Goal: Contribute content

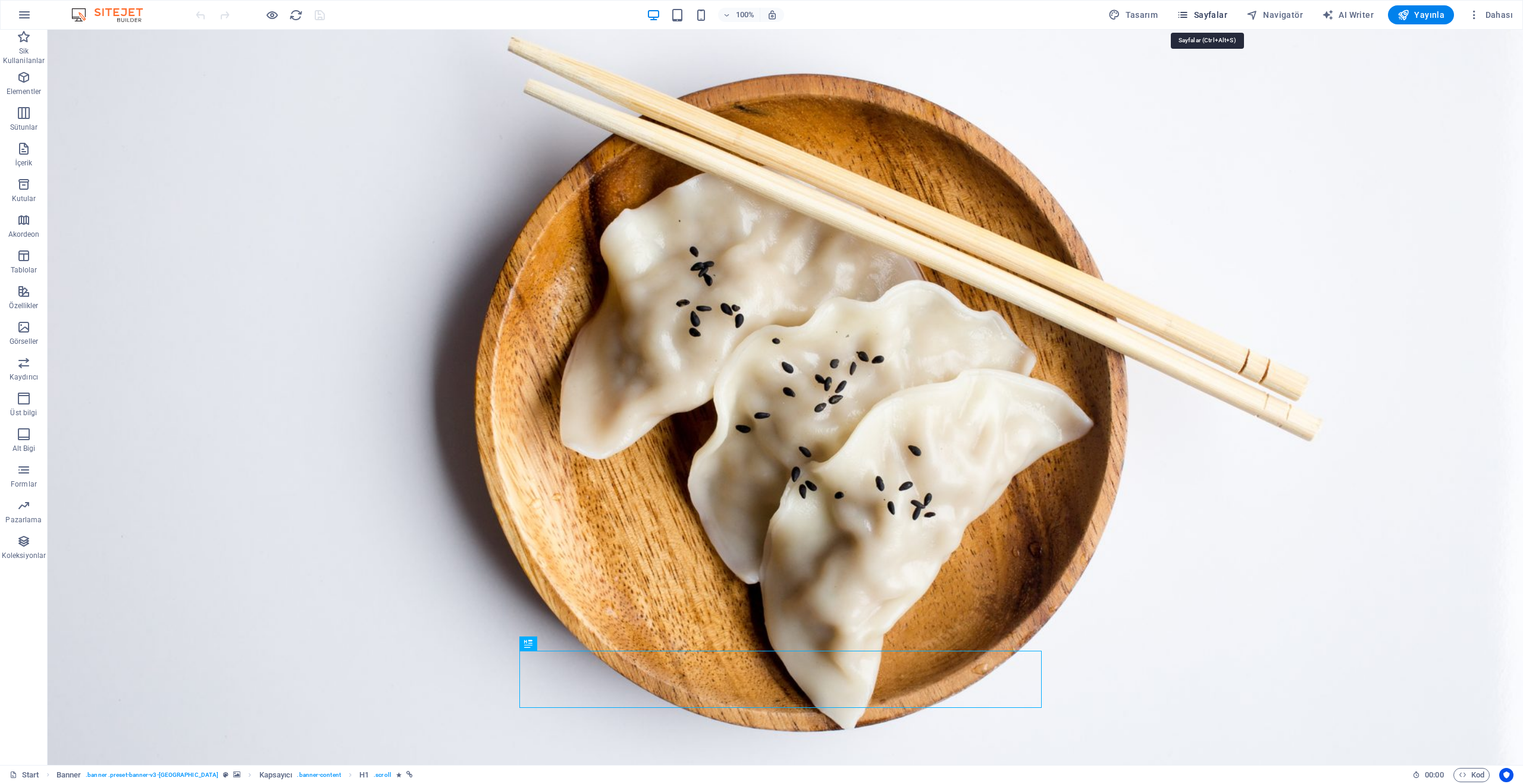
click at [1195, 15] on span "Sayfalar" at bounding box center [1202, 14] width 51 height 12
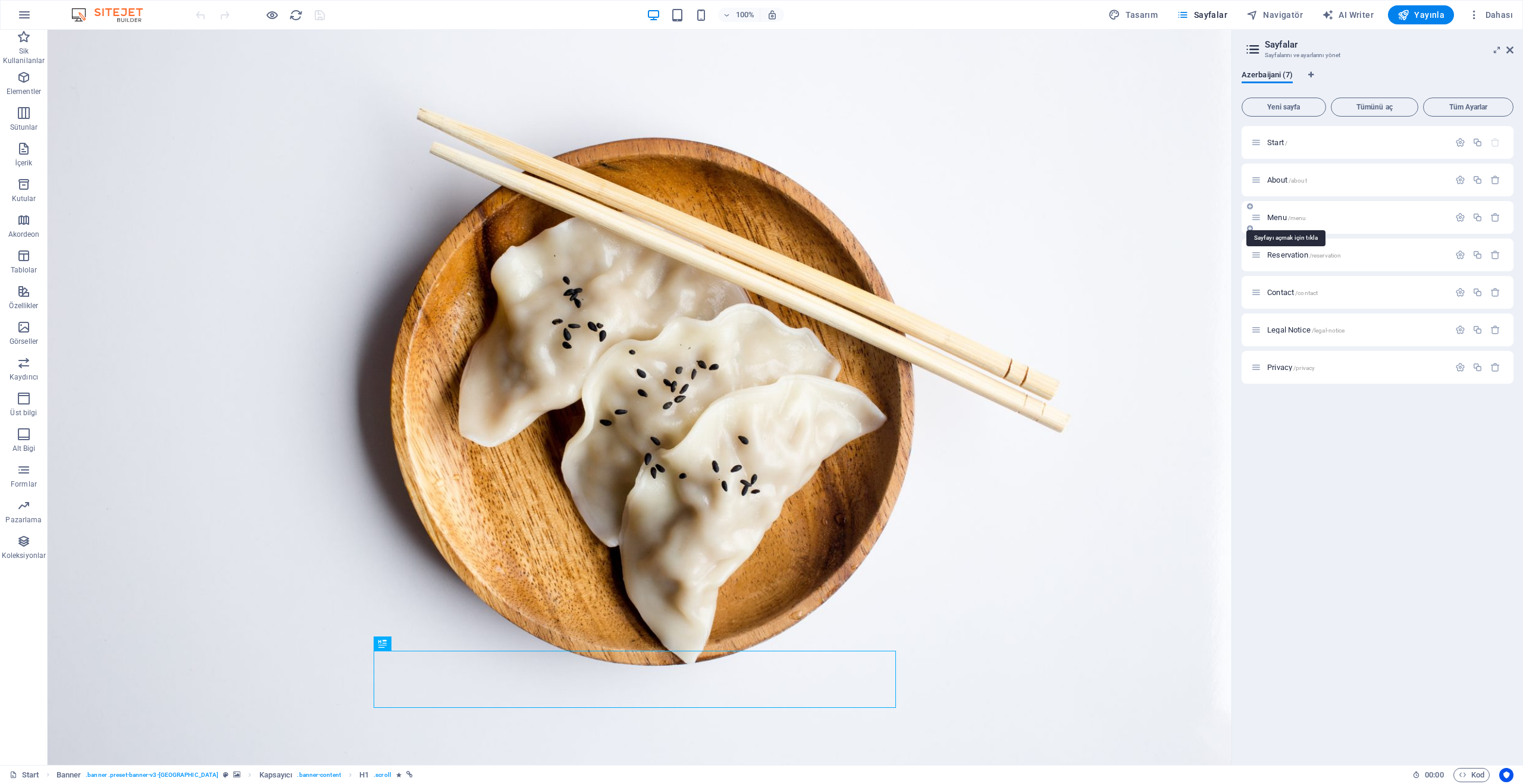
click at [1282, 215] on span "Menu /menu" at bounding box center [1287, 217] width 38 height 9
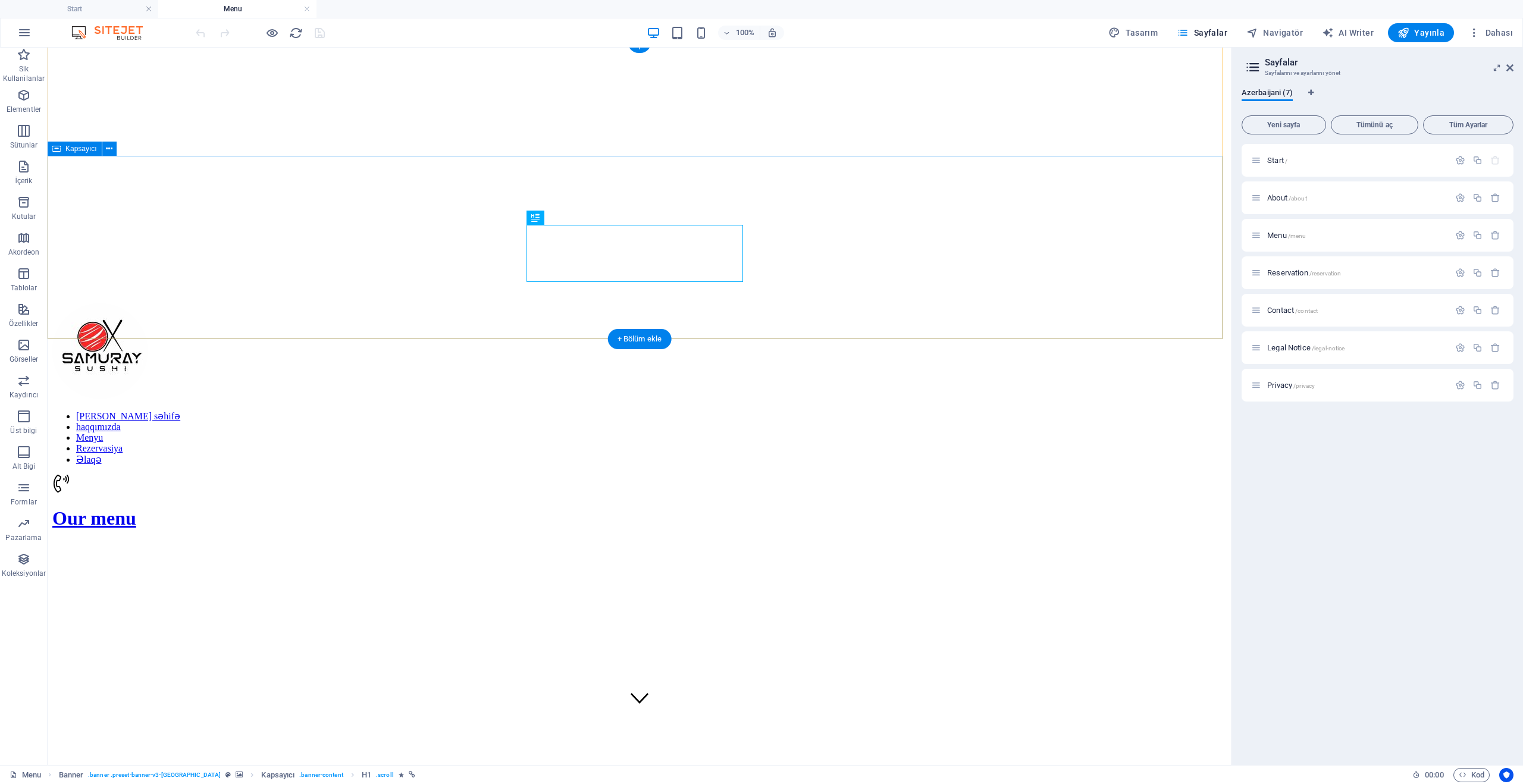
scroll to position [119, 0]
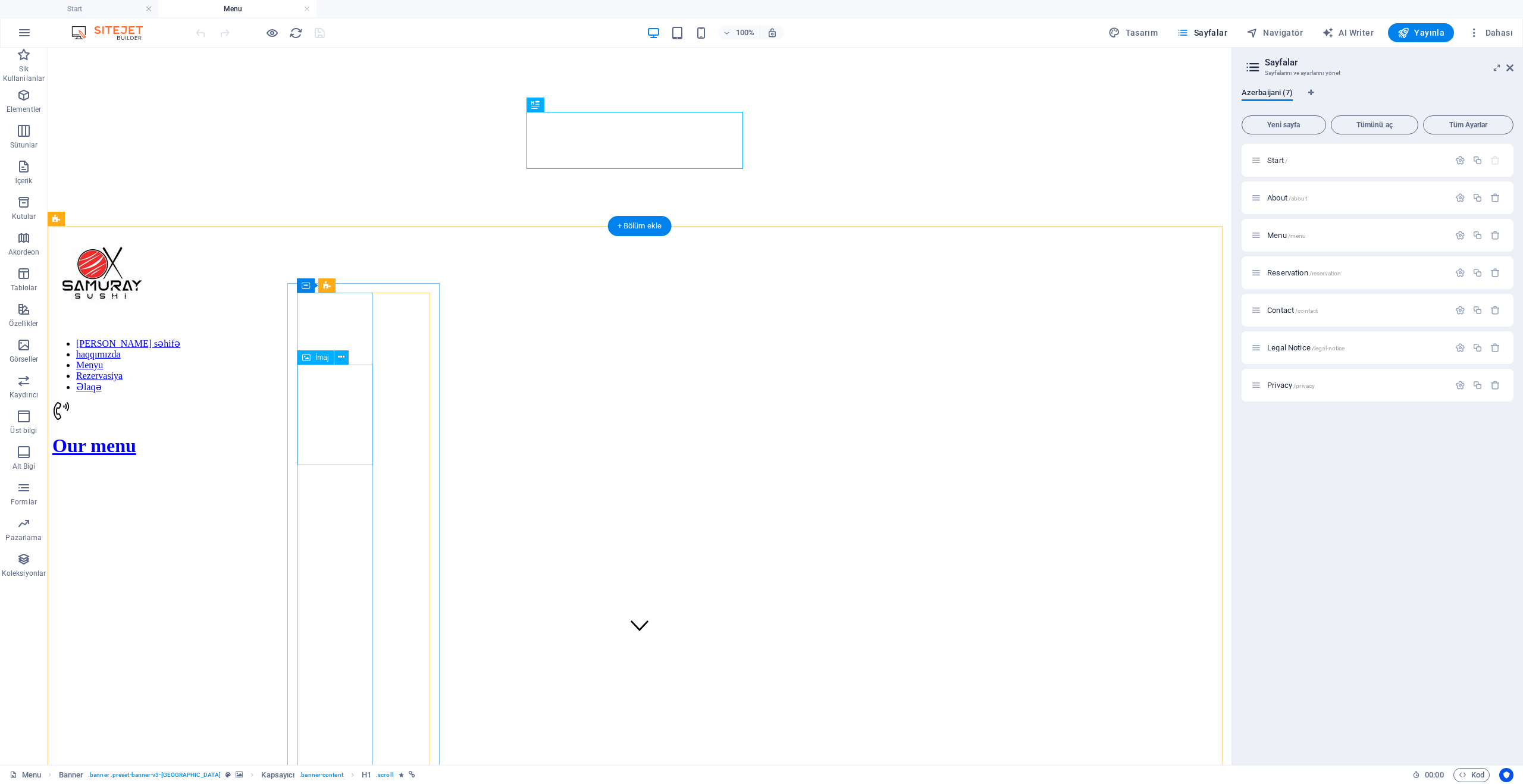
select select "%"
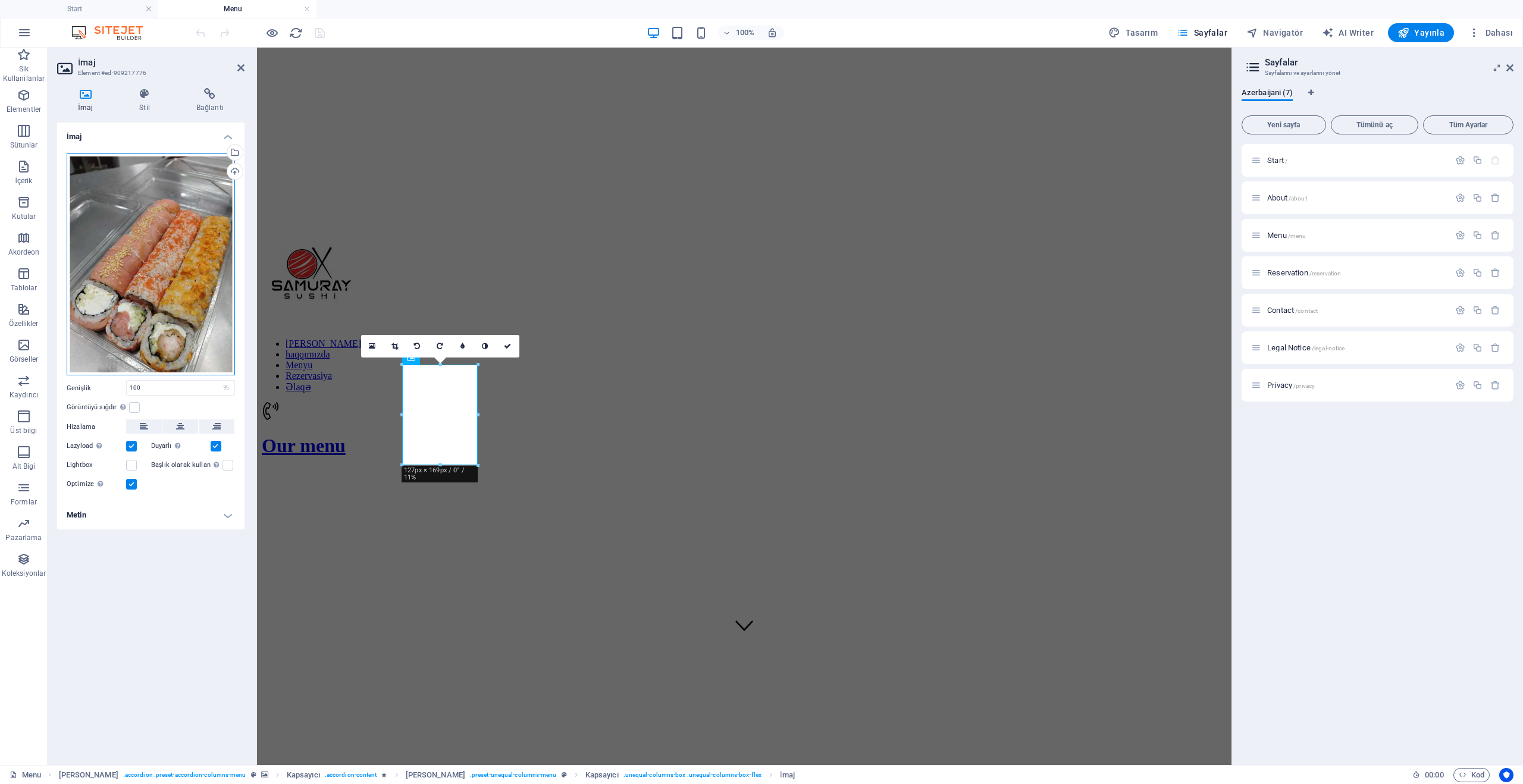
click at [150, 189] on div "Dosyaları buraya sürükleyin, dosyaları seçmek için tıklayın veya Dosyalardan ya…" at bounding box center [150, 265] width 168 height 222
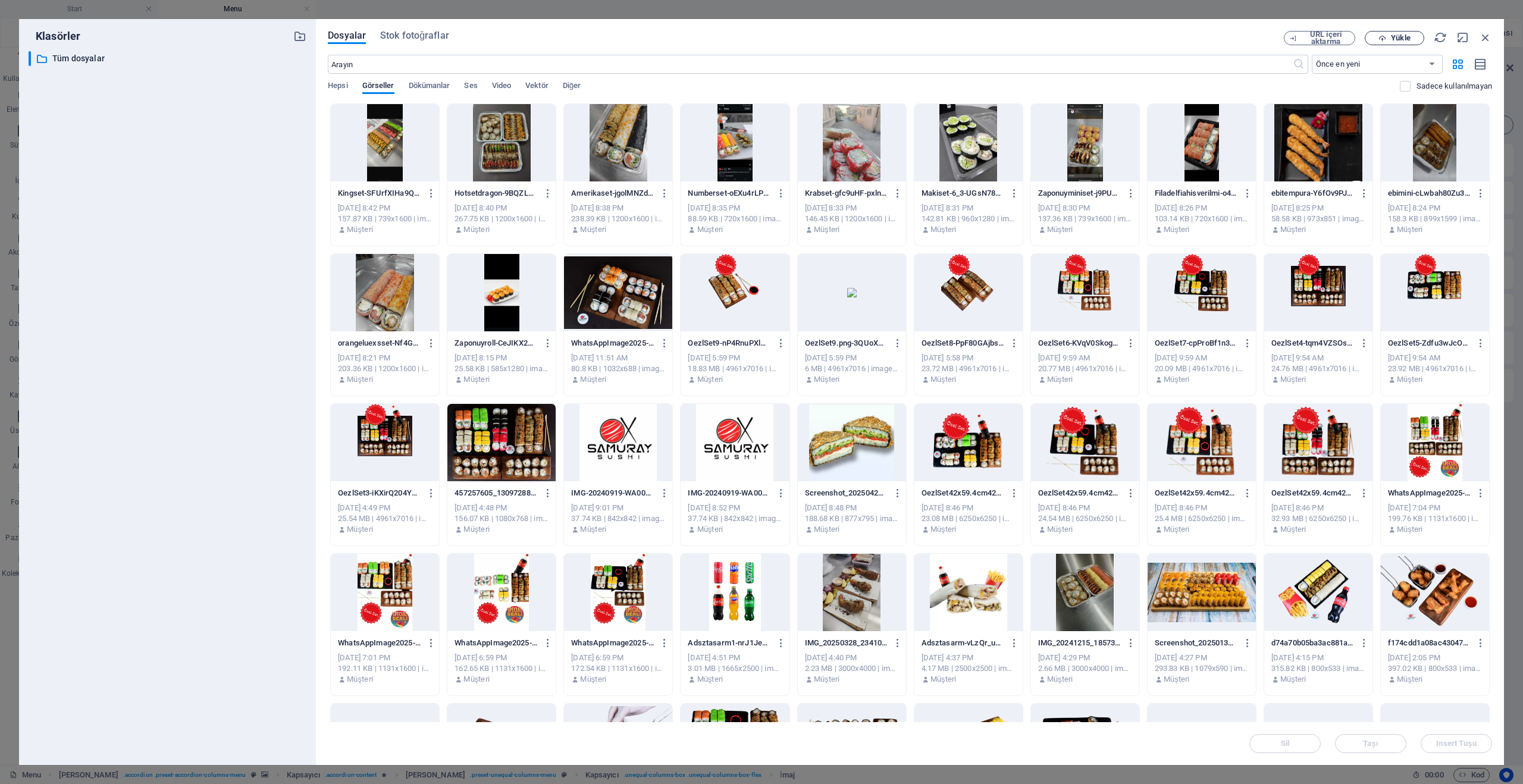
click at [1388, 39] on span "Yükle" at bounding box center [1395, 38] width 49 height 8
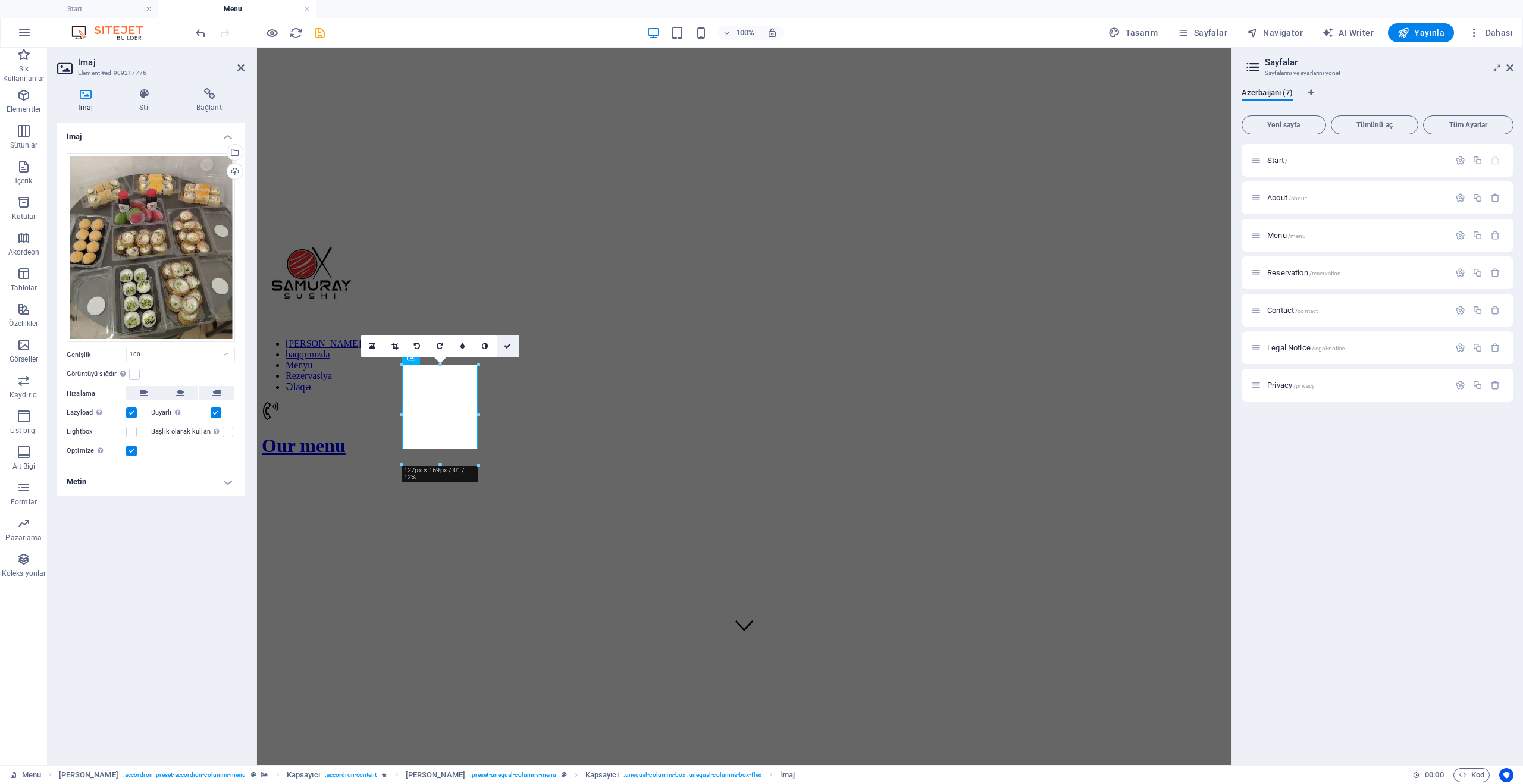
drag, startPoint x: 135, startPoint y: 56, endPoint x: 506, endPoint y: 345, distance: 470.3
click at [506, 345] on icon at bounding box center [507, 346] width 7 height 7
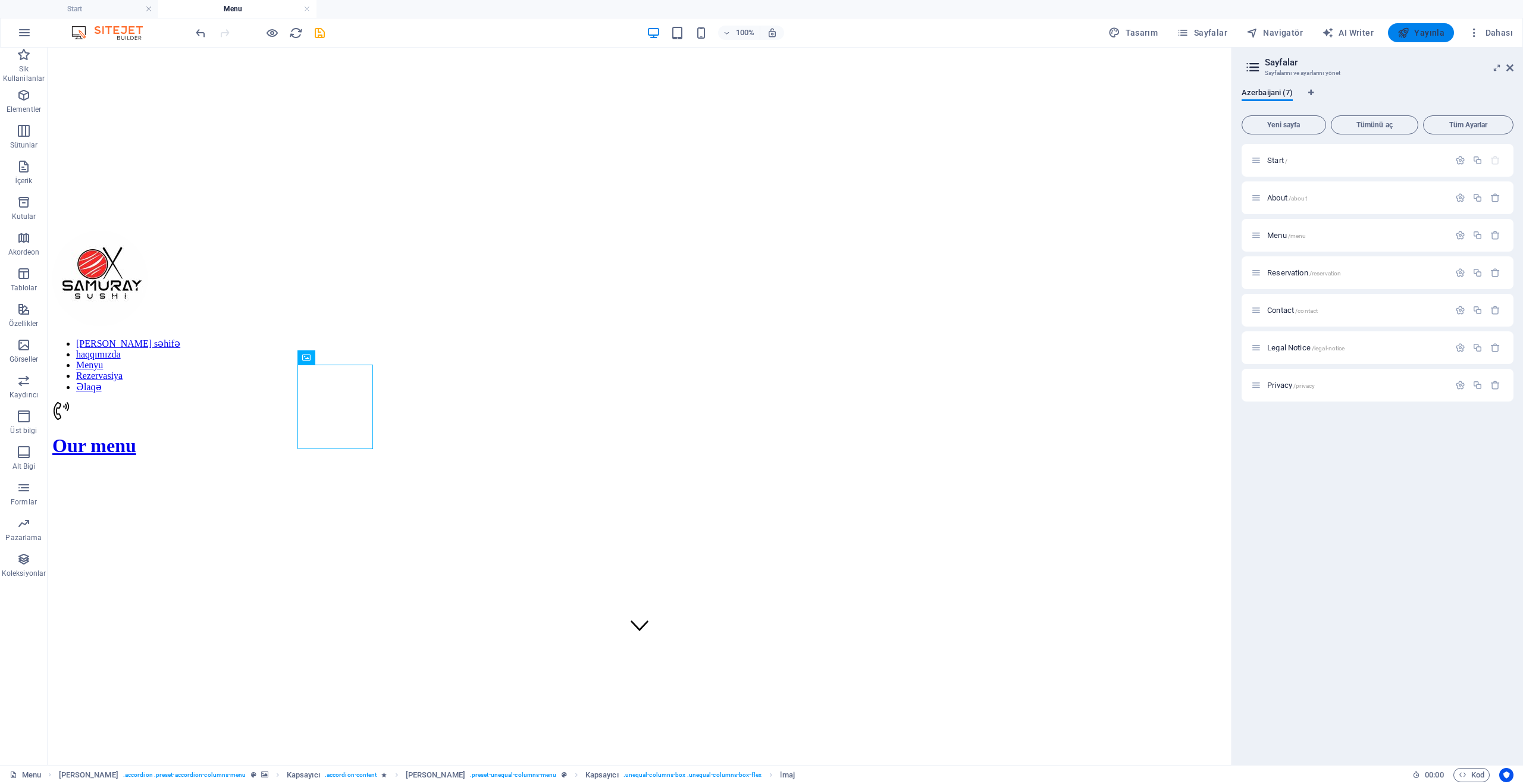
click at [1421, 38] on button "Yayınla" at bounding box center [1421, 33] width 66 height 19
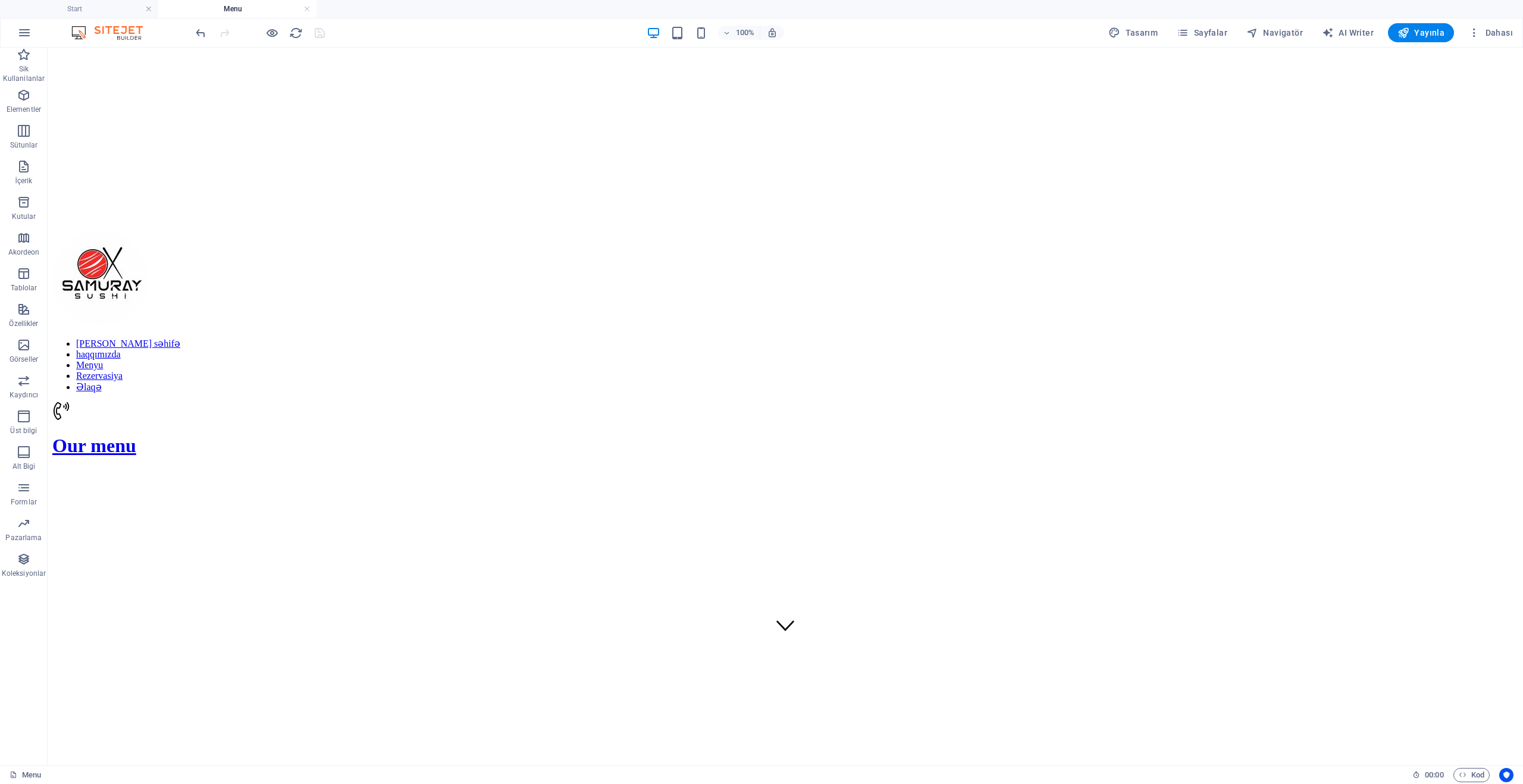
drag, startPoint x: 1465, startPoint y: 85, endPoint x: 1041, endPoint y: 64, distance: 424.5
click at [1041, 231] on div "[PERSON_NAME] səhifə haqqımızda Menyu Rezervasiya Əlaqə Our menu" at bounding box center [785, 350] width 1466 height 239
